Goal: Task Accomplishment & Management: Manage account settings

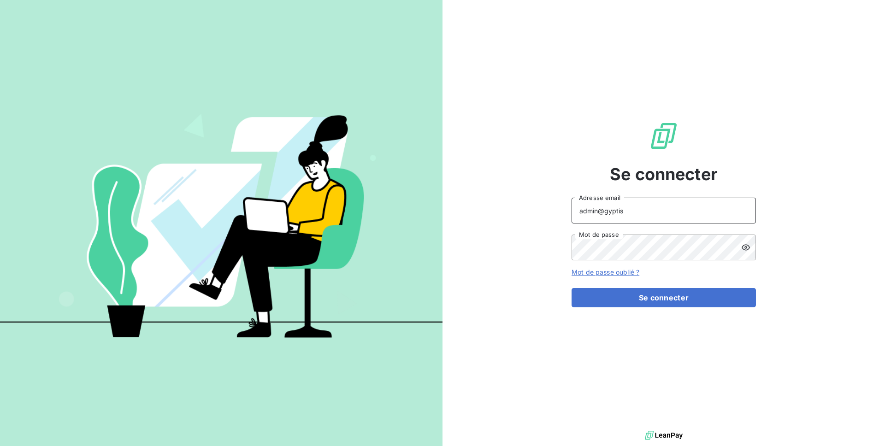
click at [631, 214] on input "admin@gyptis" at bounding box center [664, 211] width 184 height 26
type input "admin@jvd"
click at [661, 287] on form "admin@jvd Adresse email Mot de passe Mot de passe oublié ? Se connecter" at bounding box center [664, 253] width 184 height 110
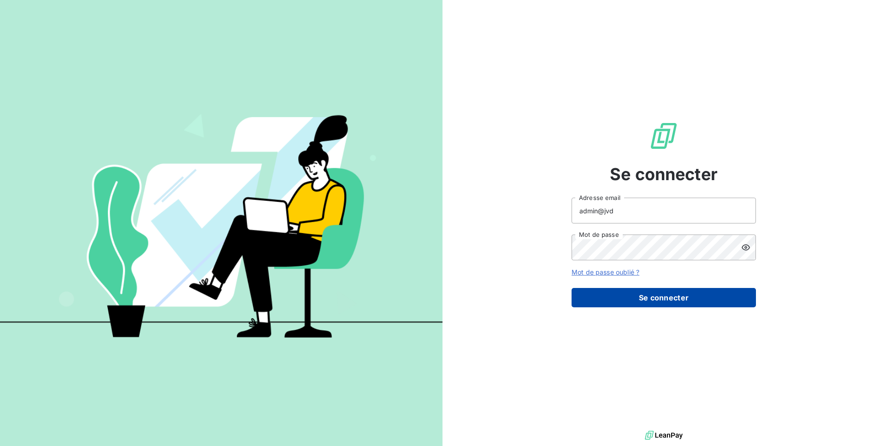
click at [661, 303] on button "Se connecter" at bounding box center [664, 297] width 184 height 19
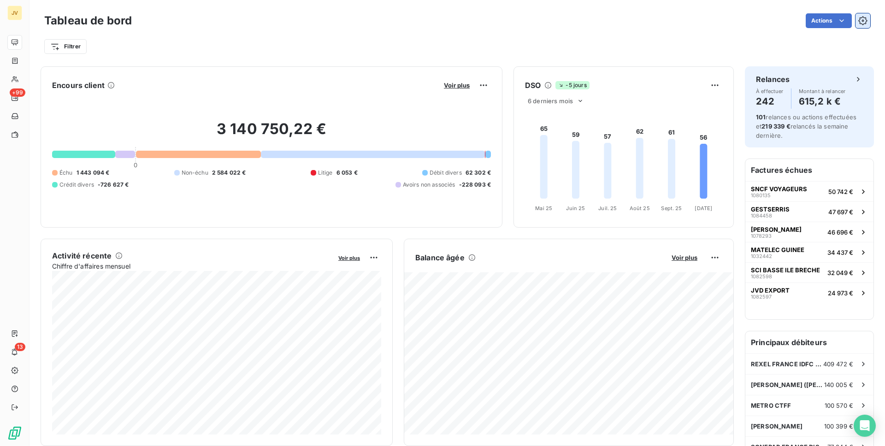
click at [863, 24] on icon "button" at bounding box center [863, 20] width 9 height 9
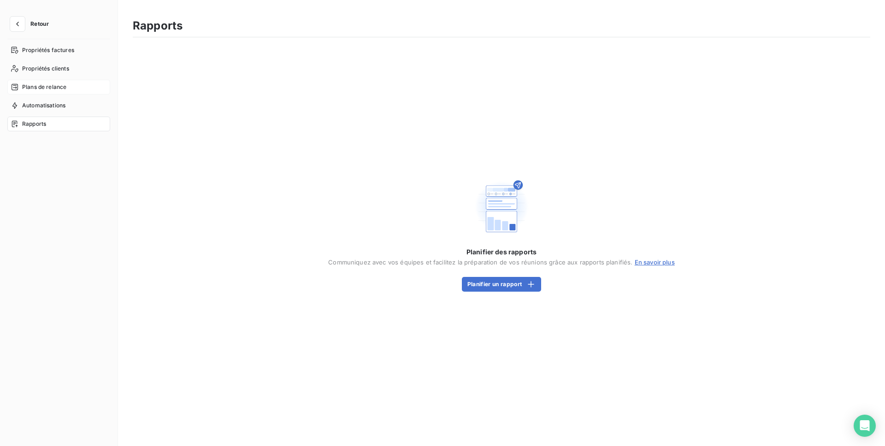
click at [65, 85] on span "Plans de relance" at bounding box center [44, 87] width 44 height 8
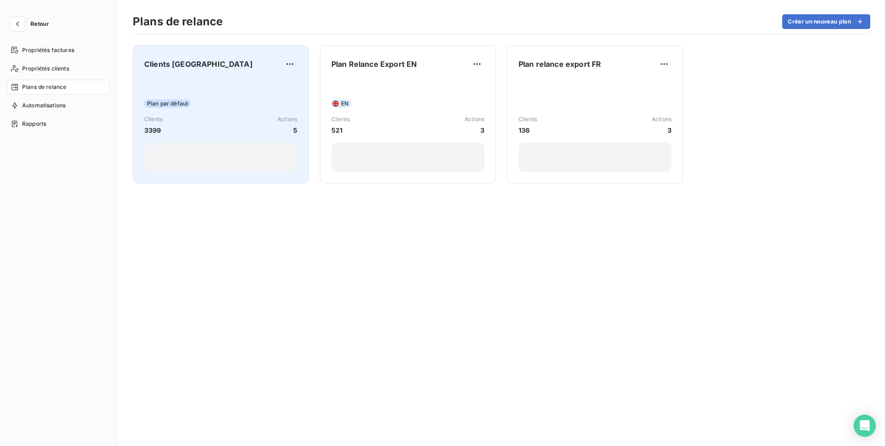
click at [252, 103] on div "Plan par défaut" at bounding box center [220, 104] width 153 height 8
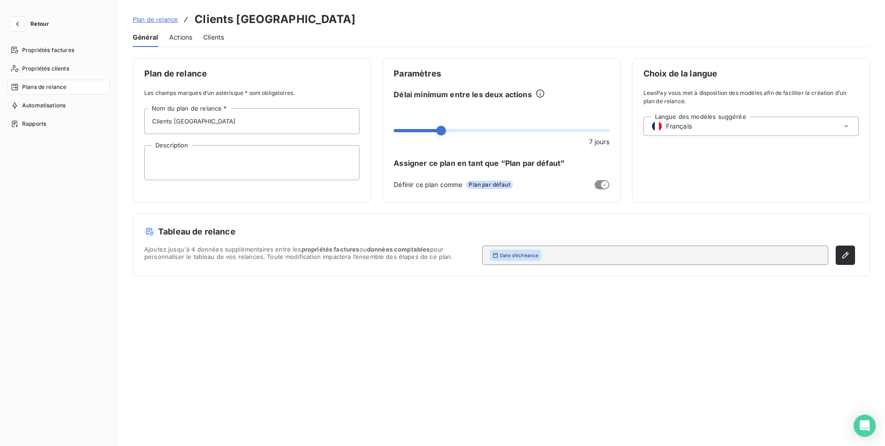
click at [182, 38] on span "Actions" at bounding box center [180, 37] width 23 height 9
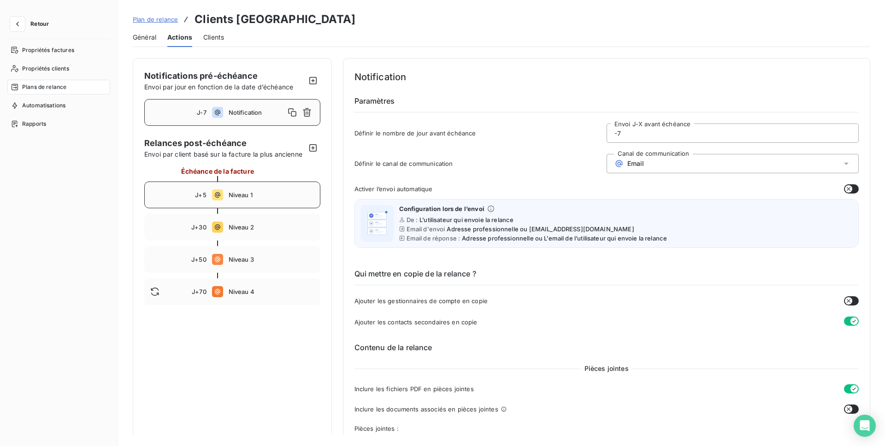
click at [258, 190] on div "J+5 Niveau 1" at bounding box center [232, 195] width 176 height 27
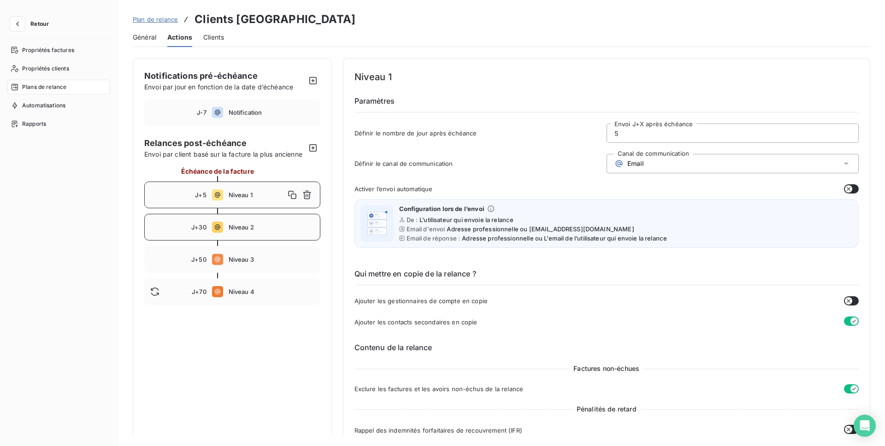
click at [269, 221] on div "J+30 Niveau 2" at bounding box center [232, 227] width 176 height 27
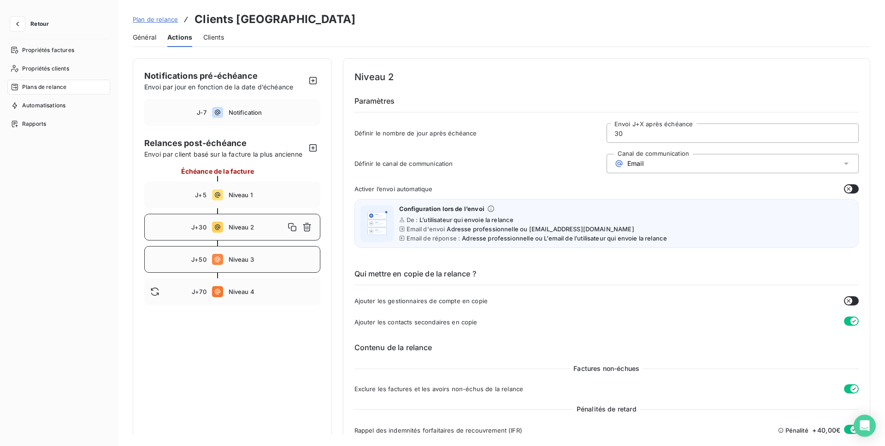
click at [270, 259] on span "Niveau 3" at bounding box center [272, 259] width 86 height 7
type input "50"
click at [675, 166] on div "Email" at bounding box center [733, 163] width 252 height 19
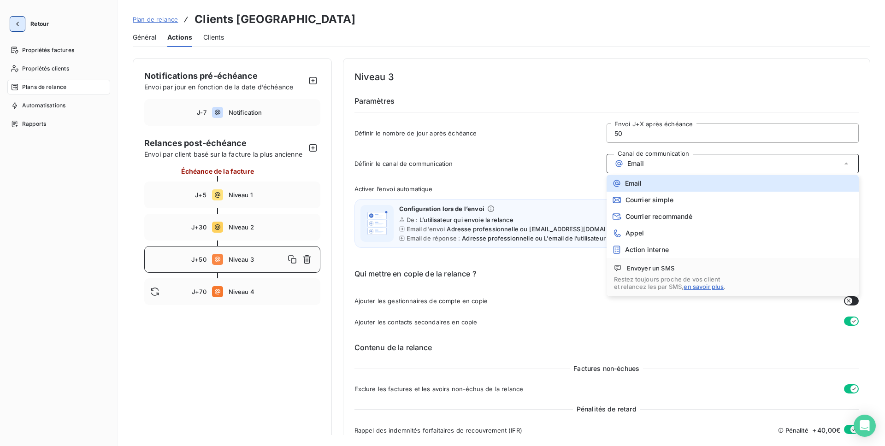
click at [21, 22] on icon "button" at bounding box center [17, 23] width 9 height 9
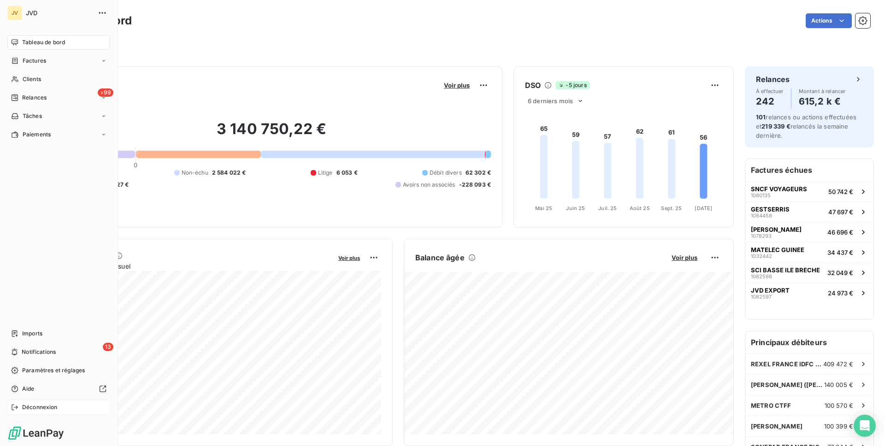
click at [34, 409] on span "Déconnexion" at bounding box center [40, 407] width 36 height 8
